Goal: Task Accomplishment & Management: Complete application form

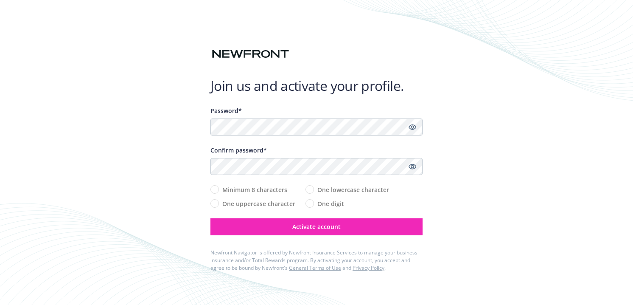
click at [261, 135] on div "Password* Confirm password* Minimum 8 characters One uppercase character One lo…" at bounding box center [316, 170] width 212 height 129
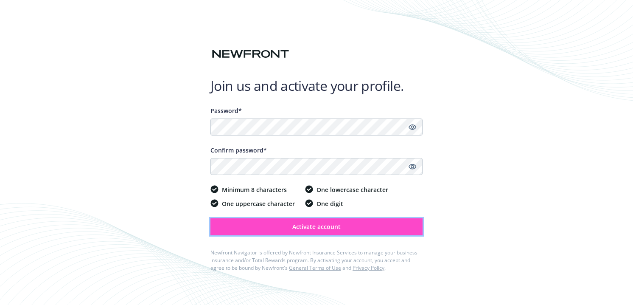
click at [331, 225] on span "Activate account" at bounding box center [316, 226] width 48 height 8
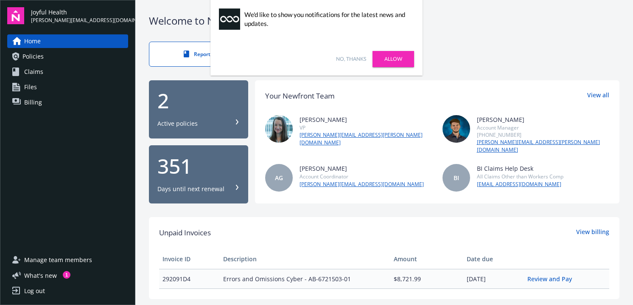
click at [353, 62] on link "No, thanks" at bounding box center [351, 59] width 30 height 8
